Goal: Task Accomplishment & Management: Manage account settings

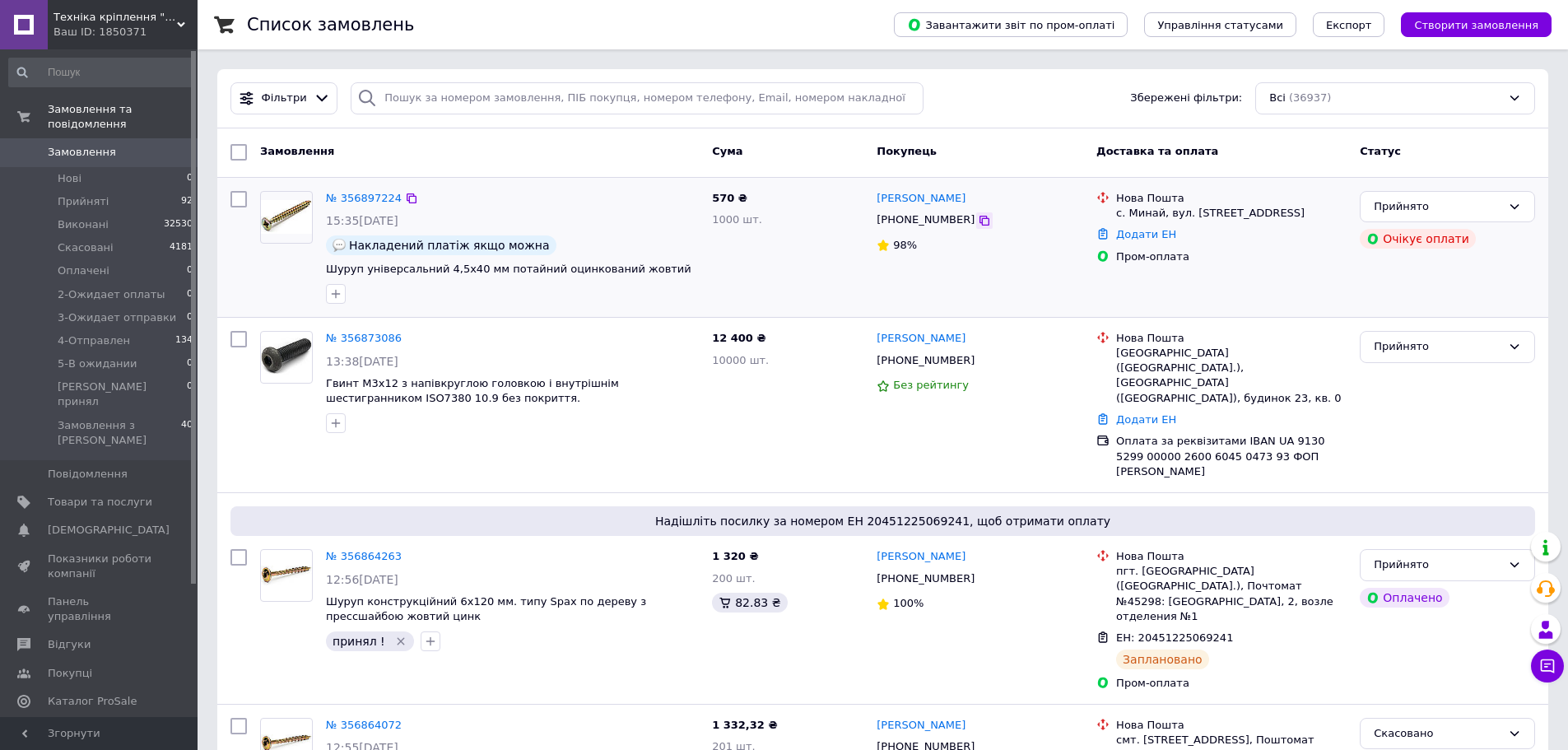
click at [977, 218] on icon at bounding box center [983, 220] width 13 height 13
click at [332, 294] on icon "button" at bounding box center [336, 294] width 9 height 9
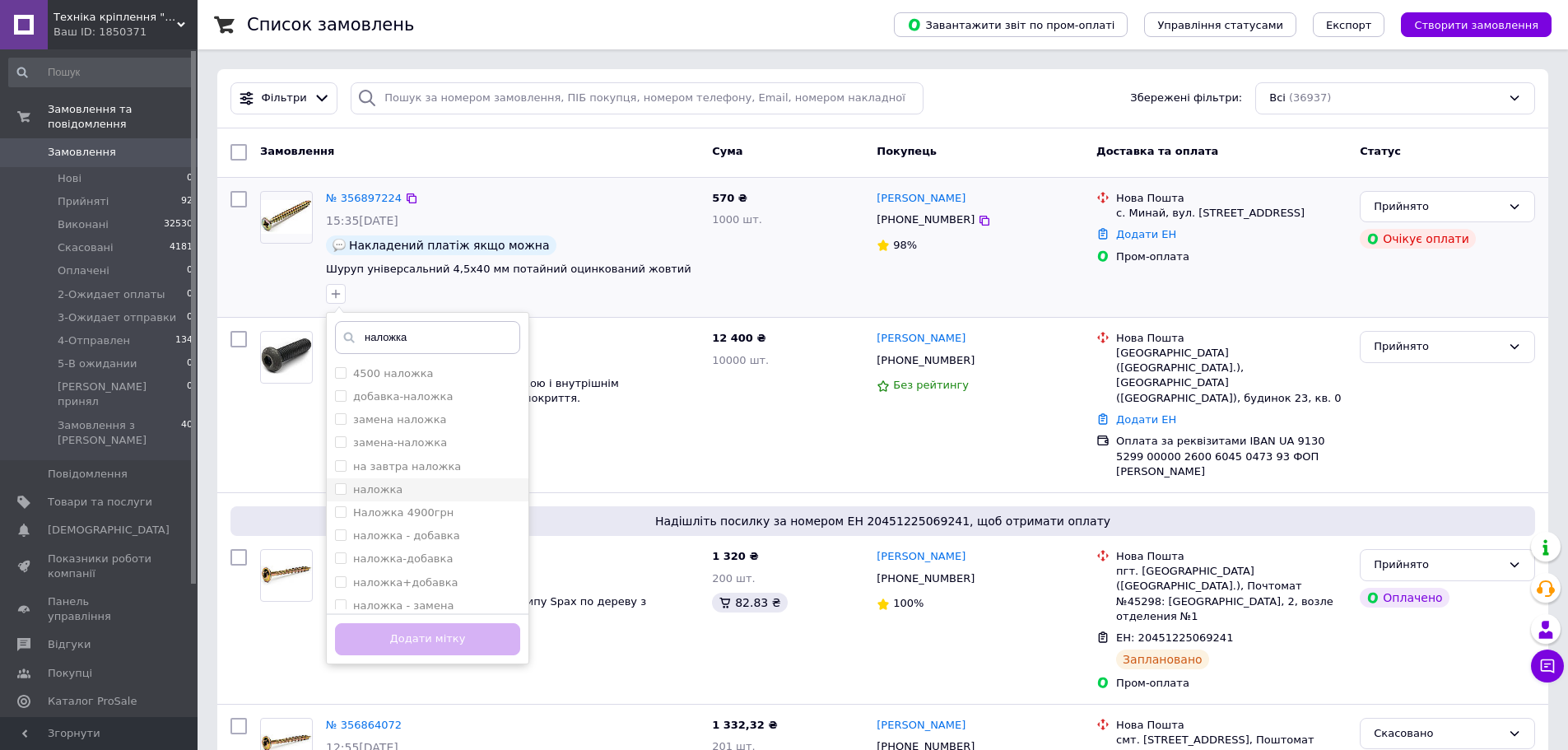
type input "наложка"
click at [341, 485] on input "наложка" at bounding box center [340, 488] width 10 height 10
checkbox input "true"
click at [409, 635] on button "Додати мітку" at bounding box center [428, 638] width 186 height 32
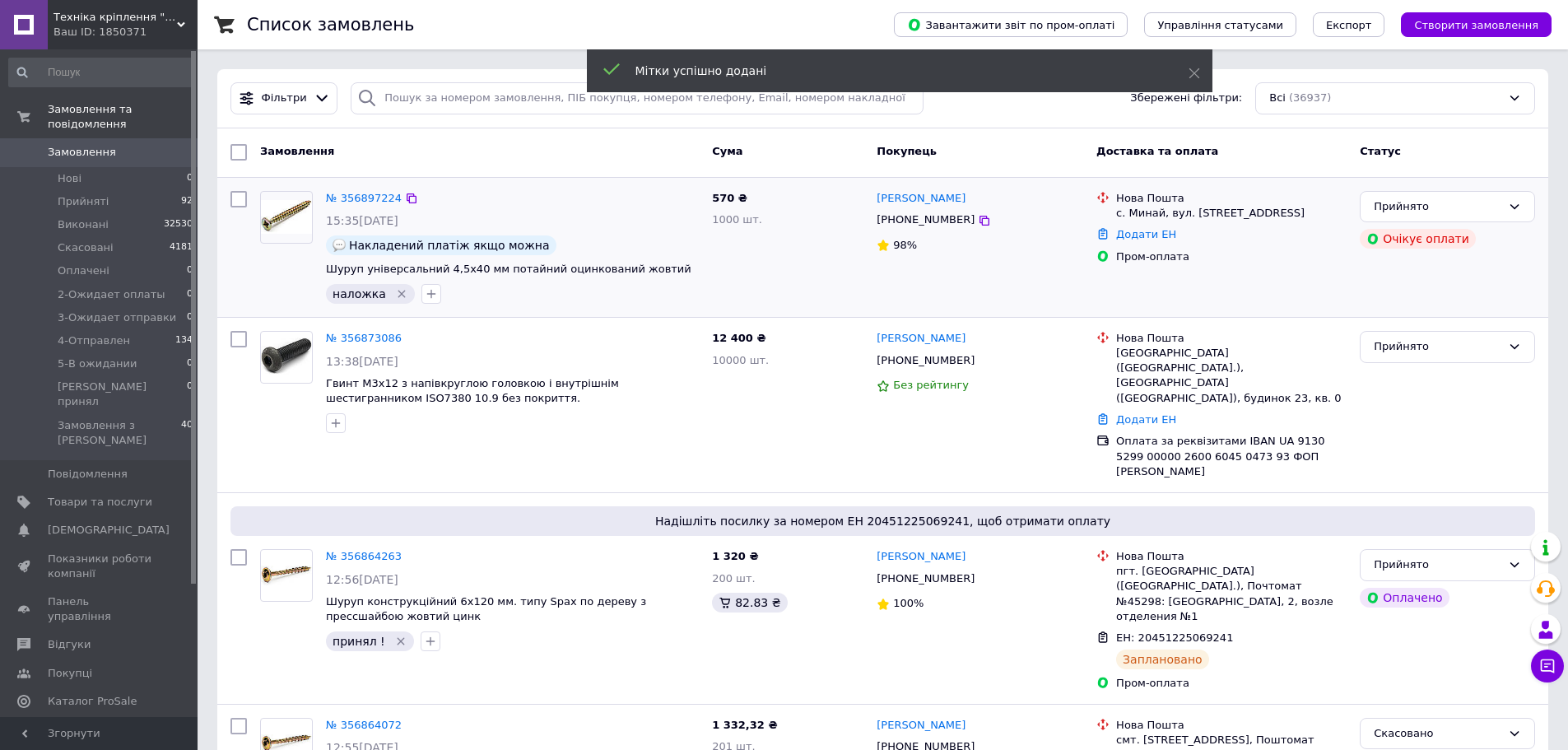
click at [481, 166] on div "Замовлення" at bounding box center [479, 152] width 452 height 29
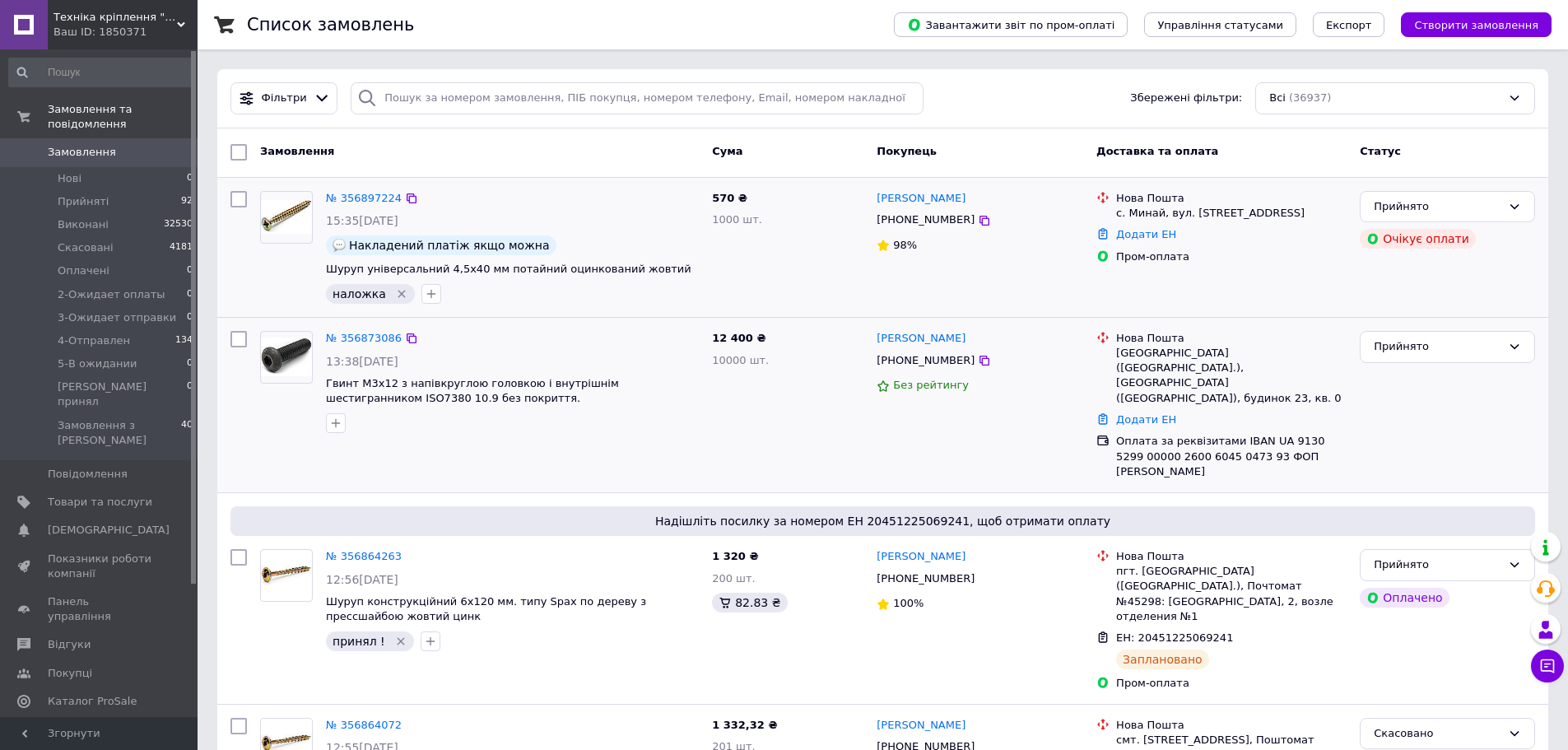
drag, startPoint x: 957, startPoint y: 362, endPoint x: 814, endPoint y: 421, distance: 154.7
click at [807, 427] on div "№ 356873086 13:38[DATE] Гвинт М3х12 з напівкруглою головкою і внутрішнім шестиг…" at bounding box center [882, 405] width 1317 height 161
drag, startPoint x: 954, startPoint y: 362, endPoint x: 896, endPoint y: 362, distance: 58.0
click at [896, 362] on div "[PHONE_NUMBER]" at bounding box center [925, 361] width 105 height 23
drag, startPoint x: 481, startPoint y: 406, endPoint x: 434, endPoint y: 388, distance: 50.3
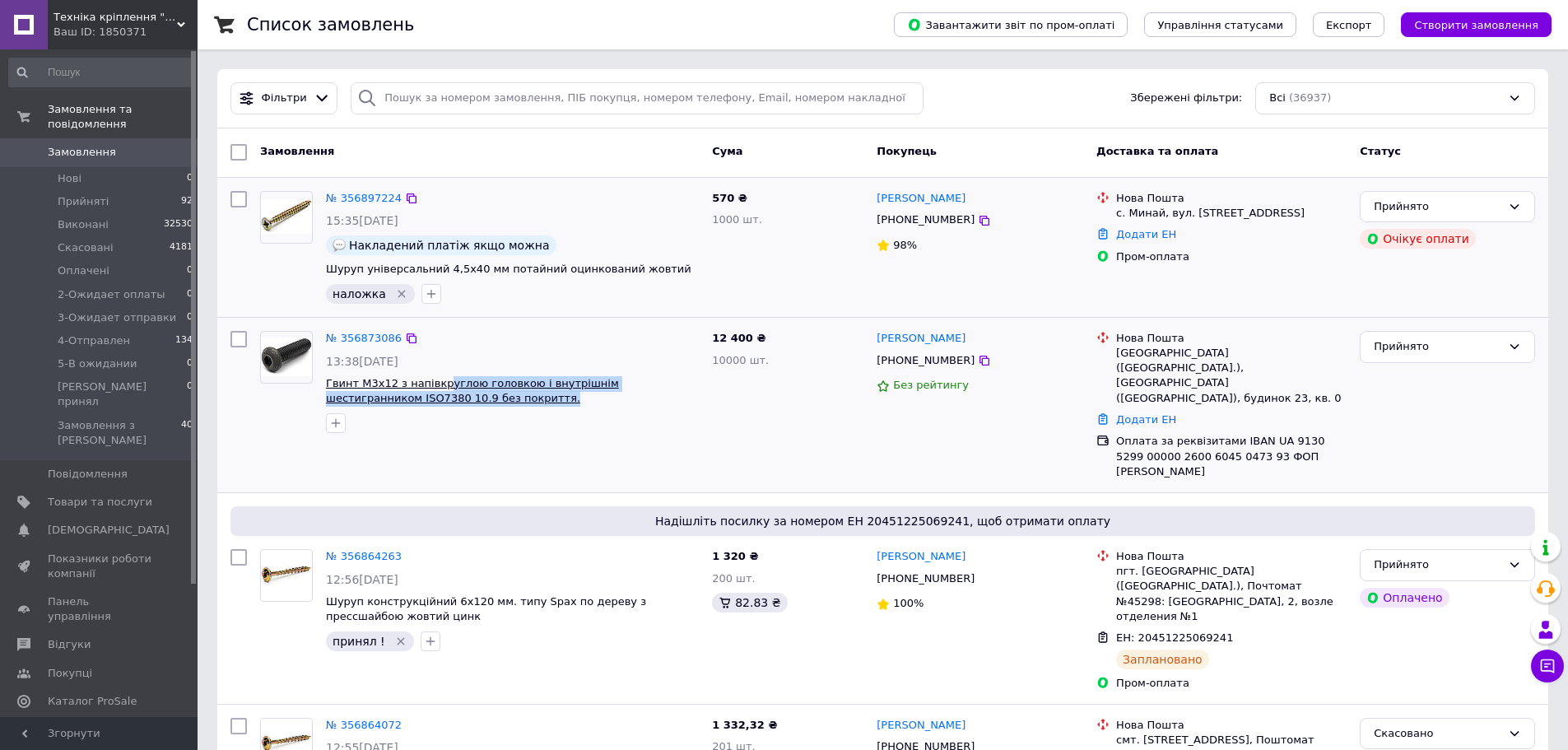
click at [434, 388] on span "Гвинт М3х12 з напівкруглою головкою і внутрішнім шестигранником ISO7380 10.9 бе…" at bounding box center [513, 391] width 373 height 30
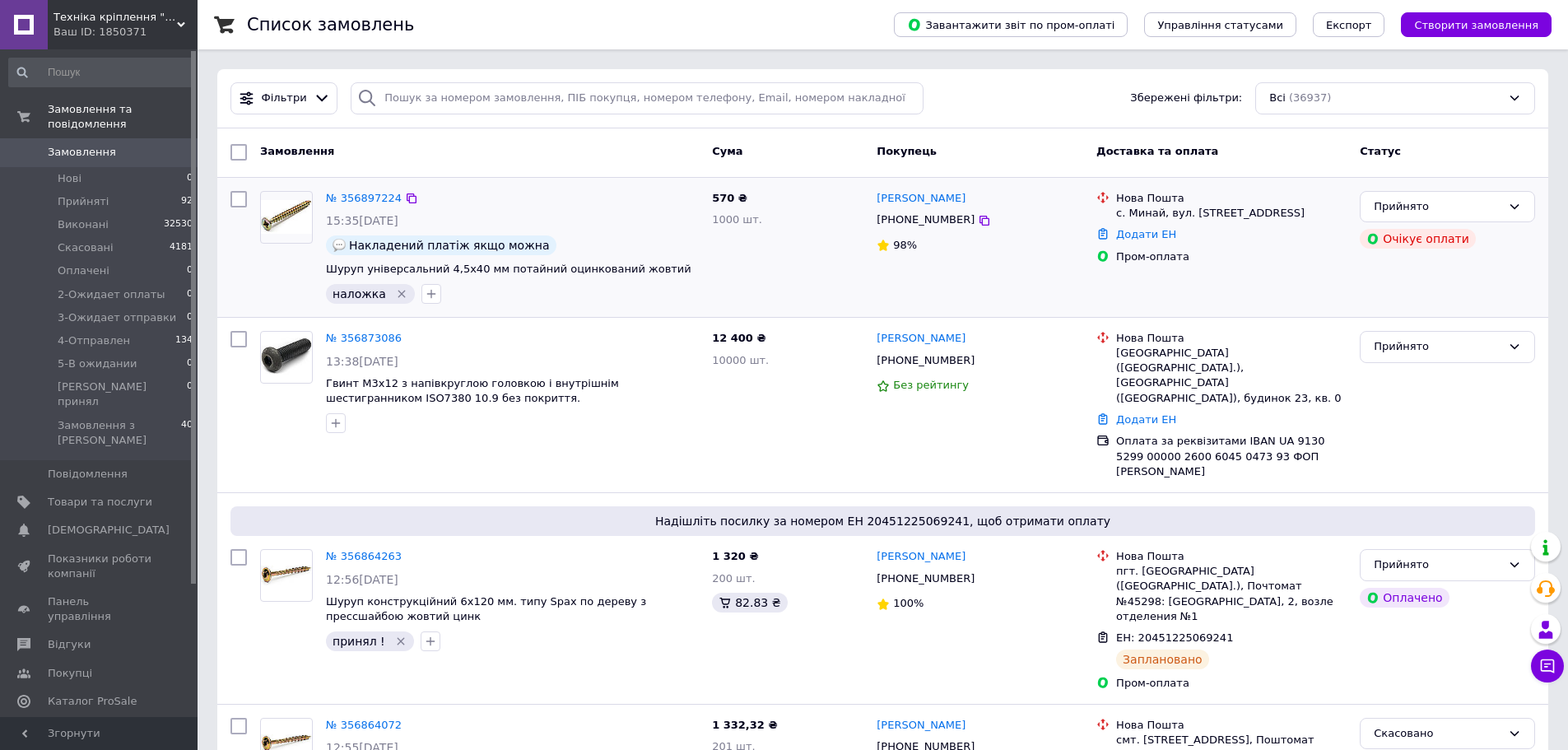
click at [470, 311] on div "№ 356897224 15:35[DATE] Накладений платіж якщо можна Шуруп універсальний 4,5х40…" at bounding box center [883, 247] width 1330 height 139
click at [822, 290] on div "570 ₴ 1000 шт." at bounding box center [787, 247] width 165 height 126
drag, startPoint x: 1295, startPoint y: 453, endPoint x: 714, endPoint y: 330, distance: 593.9
click at [714, 330] on div "№ 356873086 13:38[DATE] Гвинт М3х12 з напівкруглою головкою і внутрішнім шестиг…" at bounding box center [882, 405] width 1317 height 161
click at [736, 292] on div "570 ₴ 1000 шт." at bounding box center [787, 247] width 165 height 126
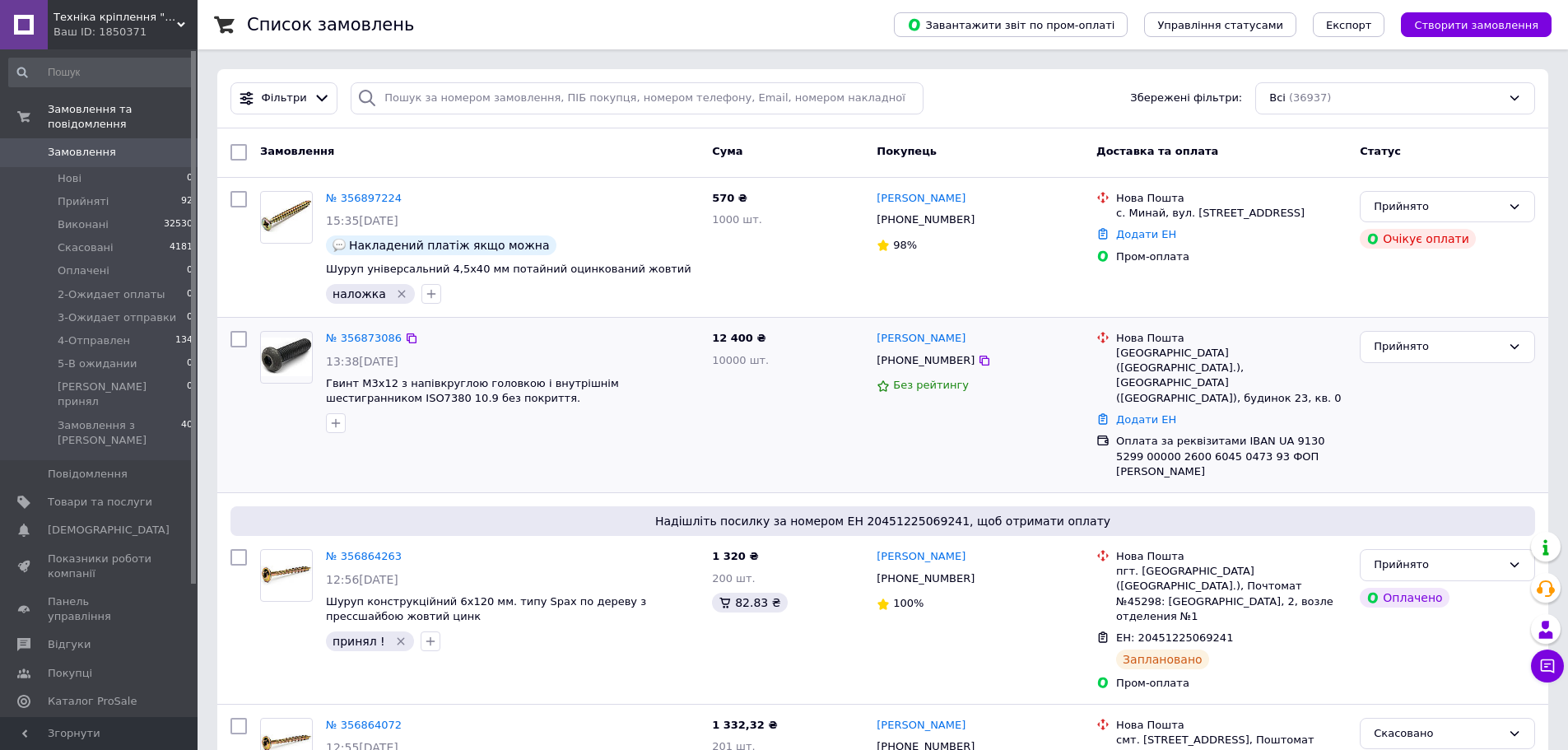
drag, startPoint x: 1231, startPoint y: 460, endPoint x: 485, endPoint y: 338, distance: 755.9
click at [474, 350] on div "№ 356873086 13:38[DATE] Гвинт М3х12 з напівкруглою головкою і внутрішнім шестиг…" at bounding box center [883, 404] width 1330 height 174
click at [514, 297] on div "наложка" at bounding box center [512, 294] width 379 height 26
drag, startPoint x: 1174, startPoint y: 455, endPoint x: 524, endPoint y: 349, distance: 658.6
click at [524, 349] on div "№ 356873086 13:38[DATE] Гвинт М3х12 з напівкруглою головкою і внутрішнім шестиг…" at bounding box center [882, 405] width 1317 height 161
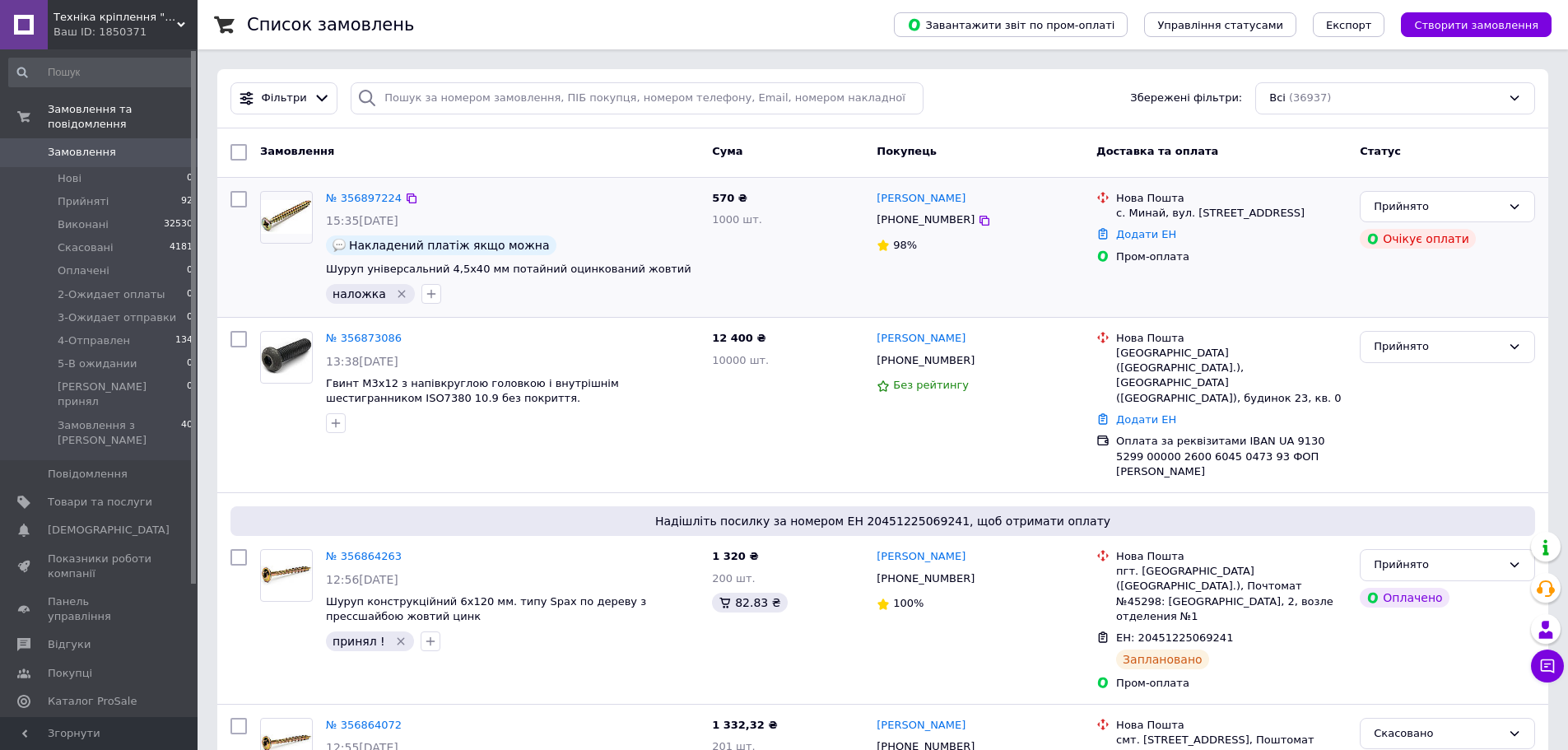
click at [532, 312] on div "№ 356897224 15:35[DATE] Накладений платіж якщо можна Шуруп універсальний 4,5х40…" at bounding box center [883, 247] width 1330 height 139
click at [559, 316] on div "№ 356897224 15:35[DATE] Накладений платіж якщо можна Шуруп універсальний 4,5х40…" at bounding box center [883, 247] width 1330 height 139
drag, startPoint x: 1153, startPoint y: 455, endPoint x: 454, endPoint y: 379, distance: 703.1
click at [454, 379] on div "№ 356873086 13:38[DATE] Гвинт М3х12 з напівкруглою головкою і внутрішнім шестиг…" at bounding box center [882, 405] width 1317 height 161
click at [500, 297] on div "наложка" at bounding box center [512, 294] width 379 height 26
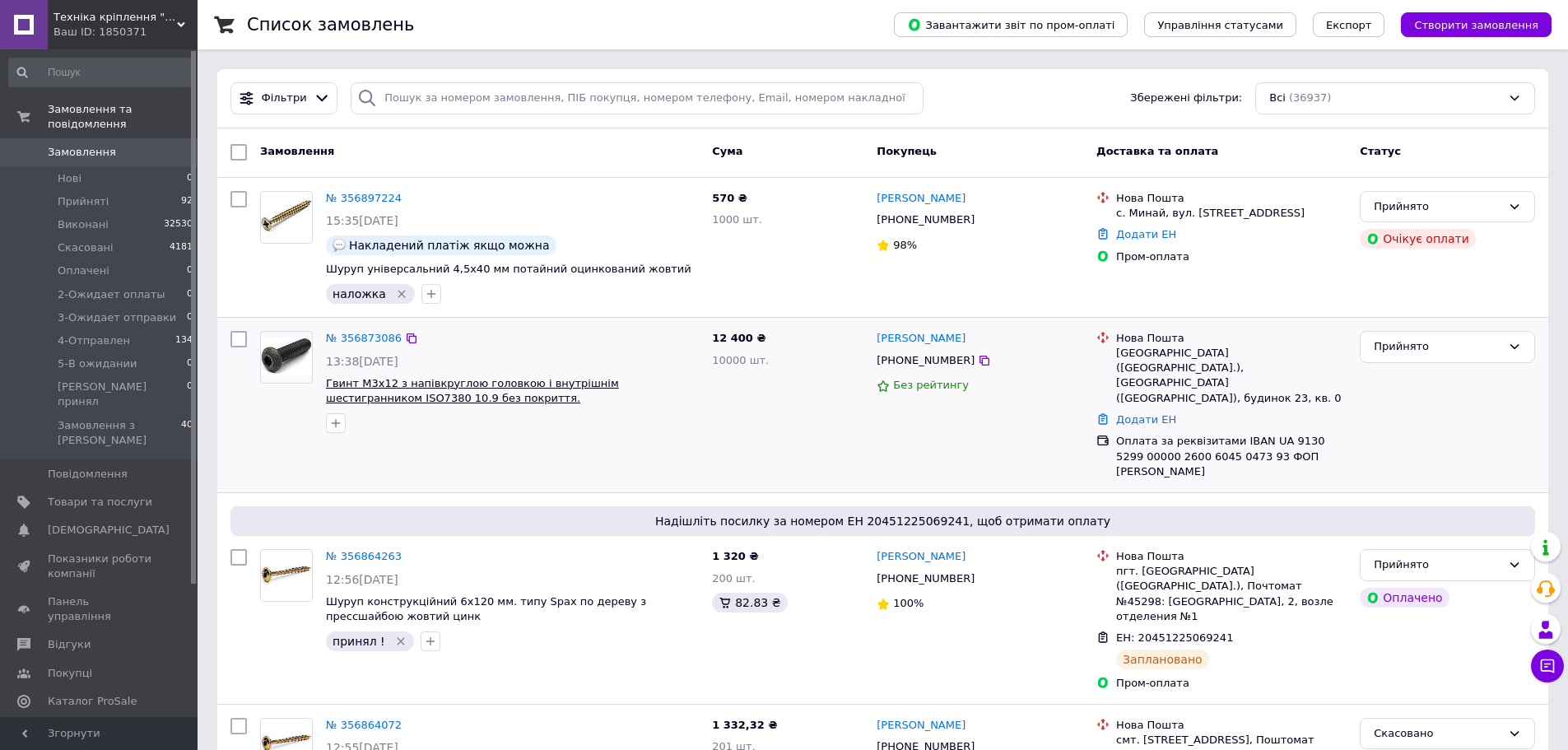
drag, startPoint x: 1137, startPoint y: 449, endPoint x: 451, endPoint y: 379, distance: 689.6
click at [451, 379] on div "№ 356873086 13:38[DATE] Гвинт М3х12 з напівкруглою головкою і внутрішнім шестиг…" at bounding box center [882, 405] width 1317 height 161
click at [526, 300] on div "наложка" at bounding box center [512, 294] width 379 height 26
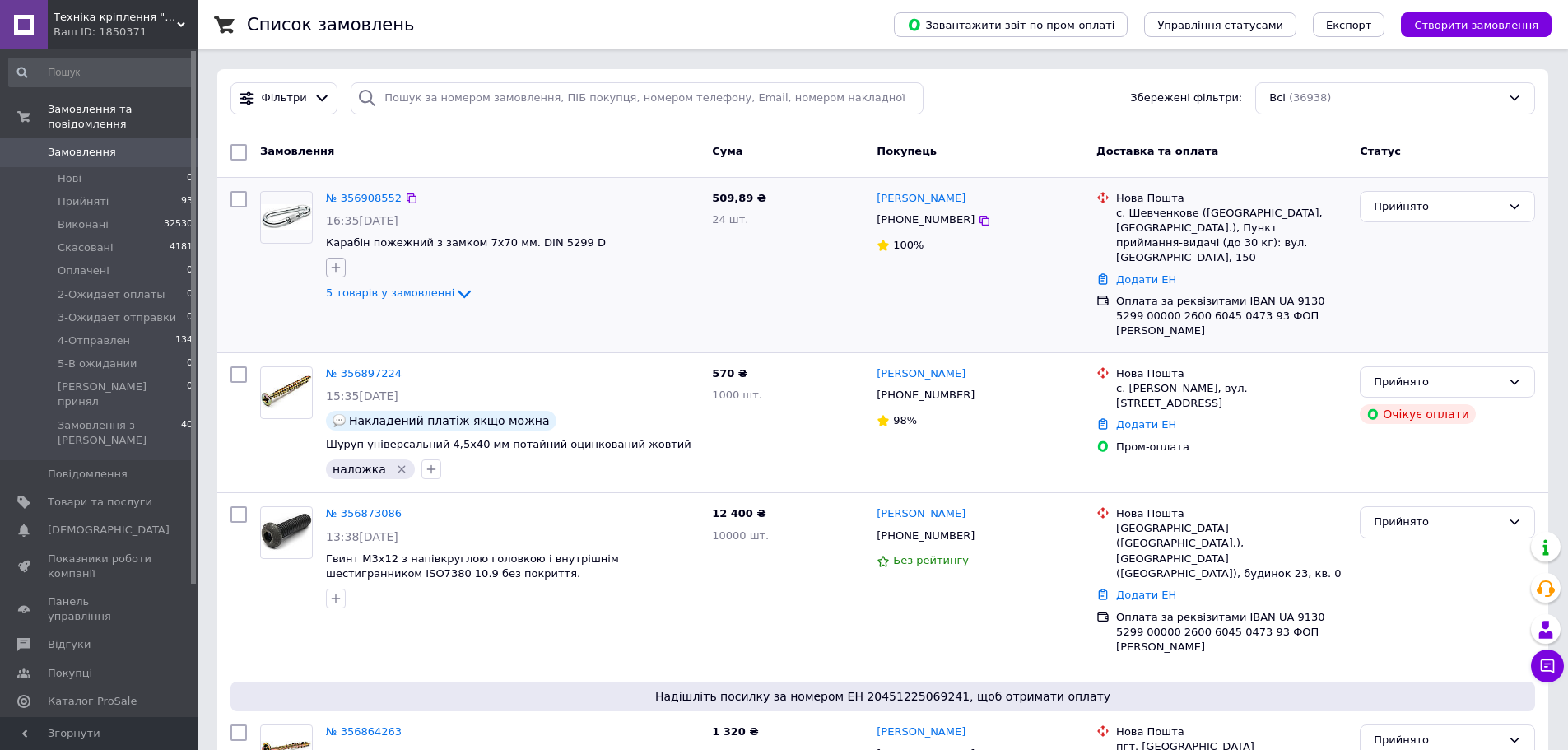
click at [337, 263] on icon "button" at bounding box center [336, 267] width 13 height 13
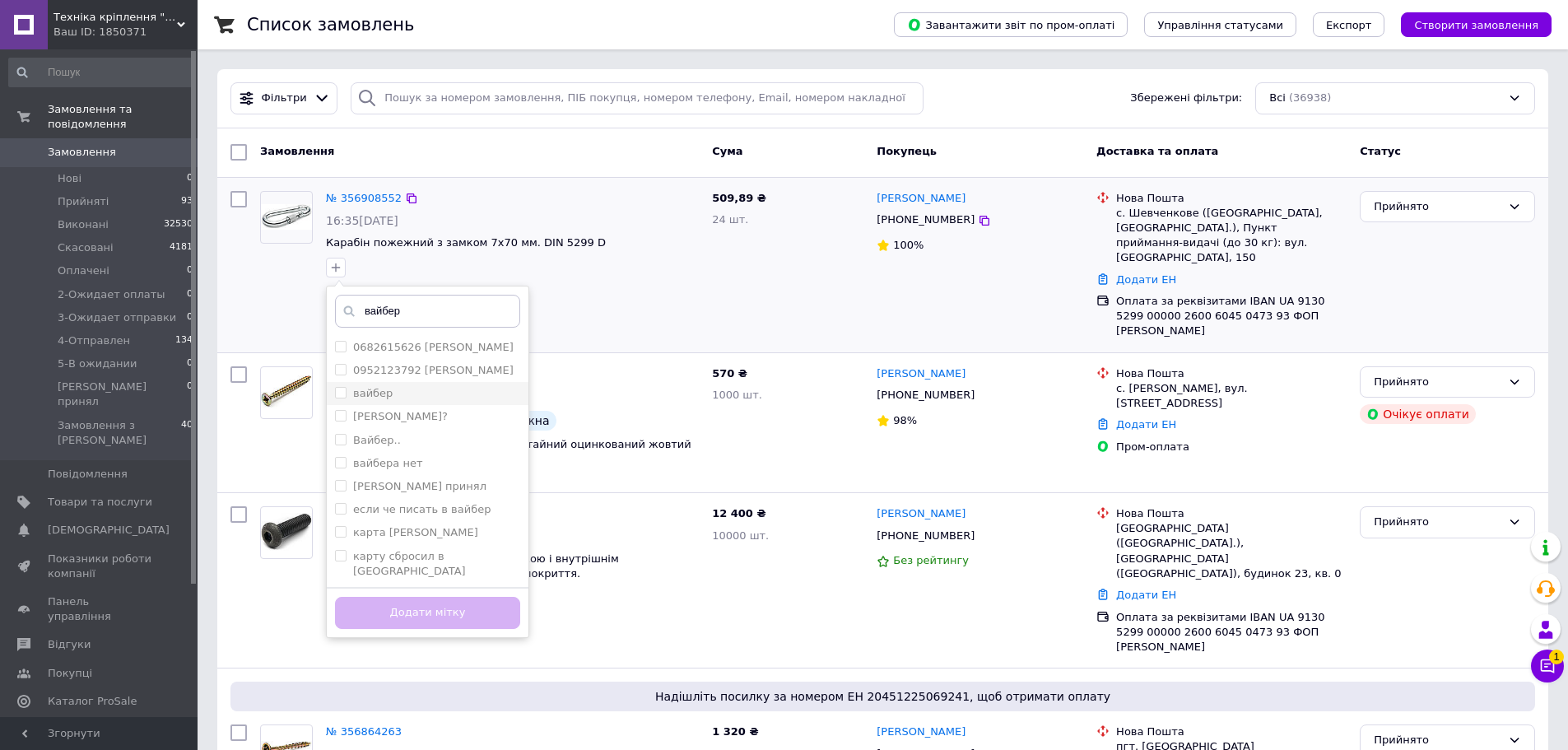
type input "вайбер"
drag, startPoint x: 337, startPoint y: 391, endPoint x: 377, endPoint y: 447, distance: 68.8
click at [337, 392] on input "вайбер" at bounding box center [340, 392] width 10 height 10
checkbox input "true"
drag, startPoint x: 485, startPoint y: 607, endPoint x: 992, endPoint y: 197, distance: 652.0
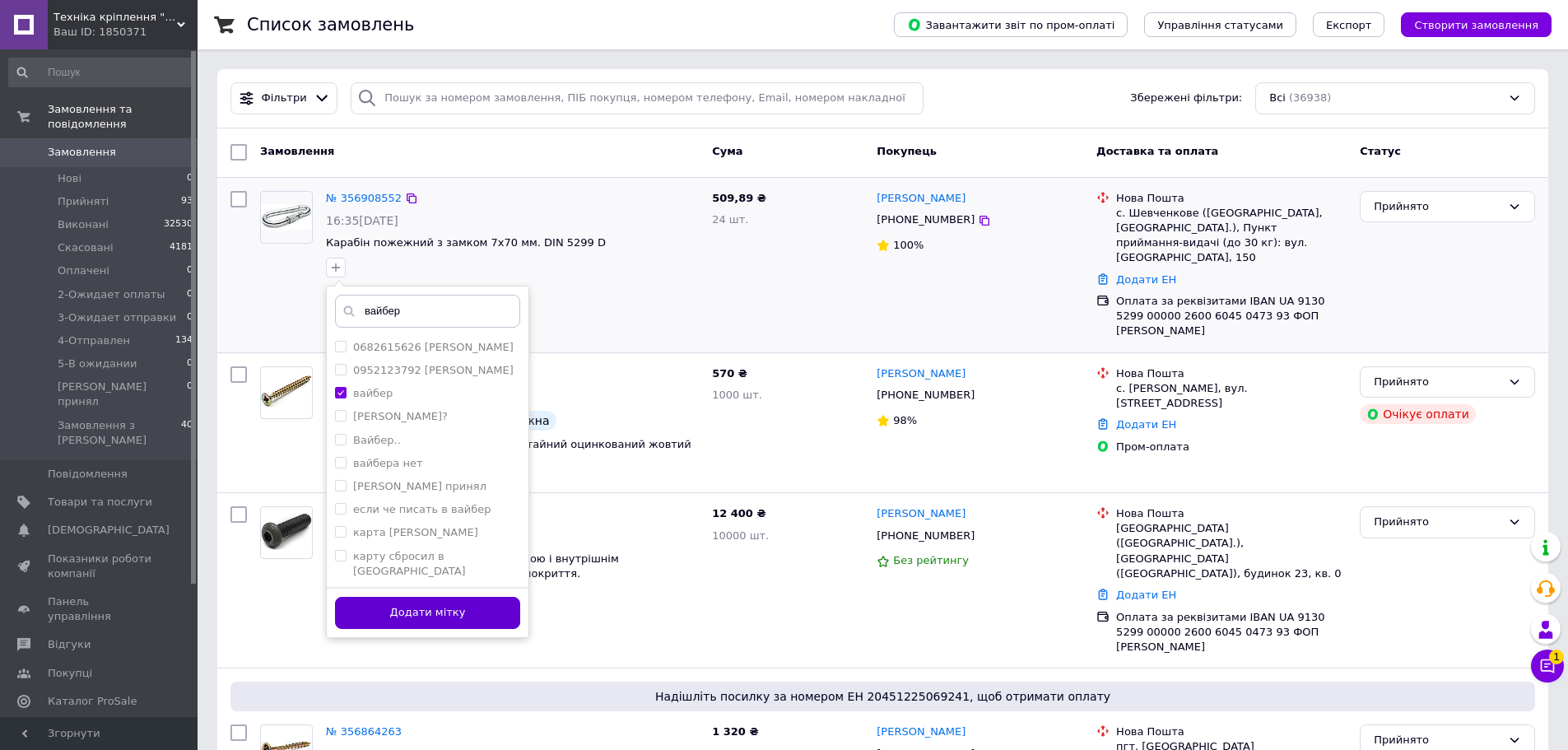
click at [486, 607] on button "Додати мітку" at bounding box center [428, 612] width 186 height 32
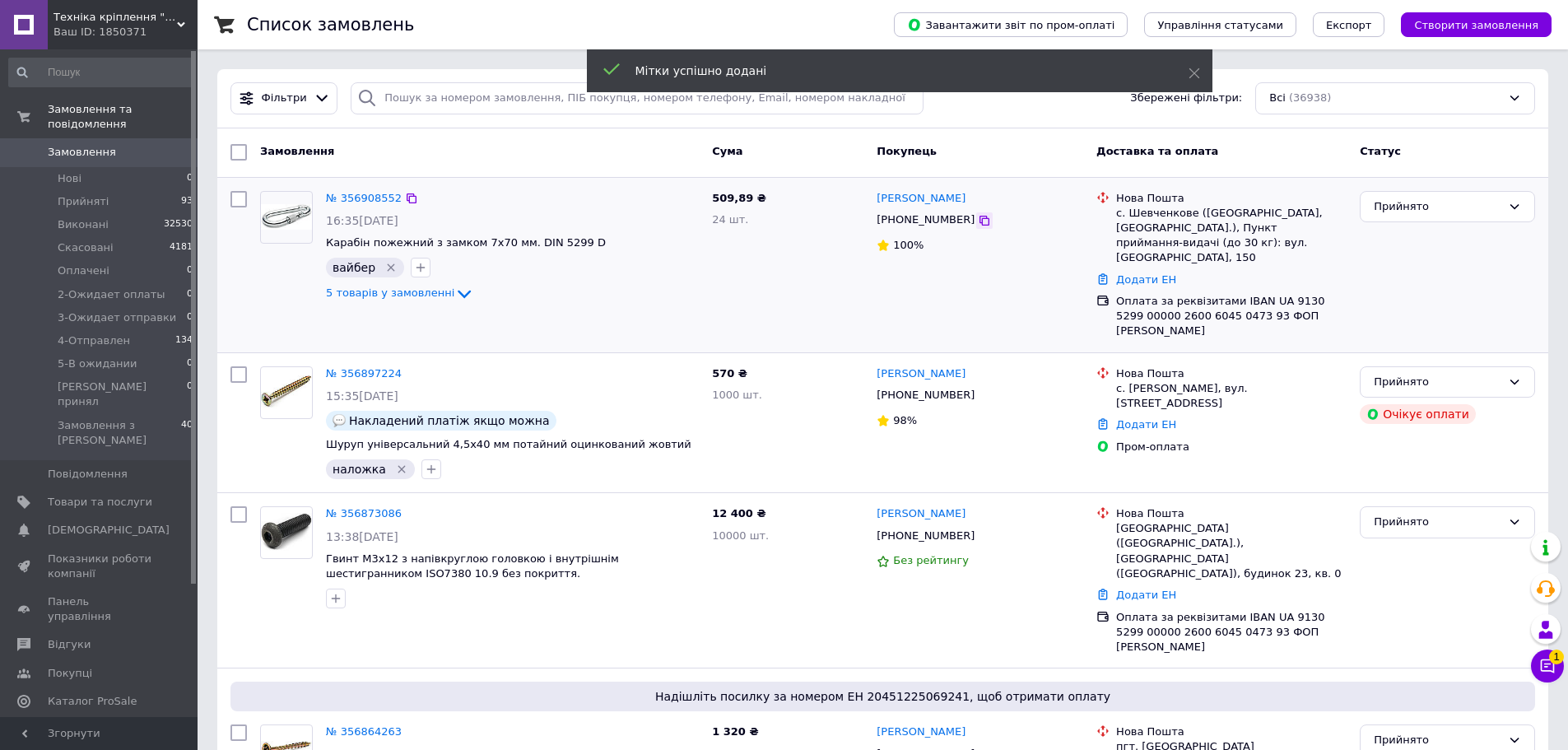
click at [977, 218] on icon at bounding box center [983, 220] width 13 height 13
